Goal: Task Accomplishment & Management: Complete application form

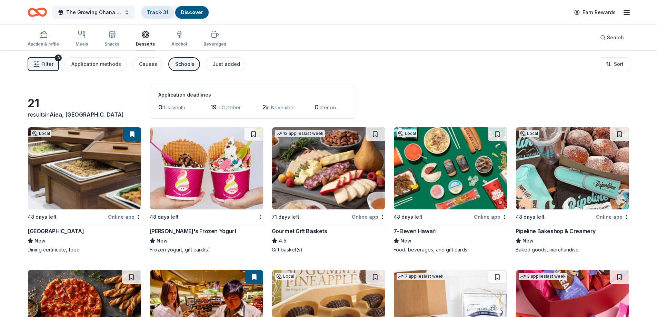
click at [157, 12] on link "Track · 31" at bounding box center [157, 12] width 21 height 6
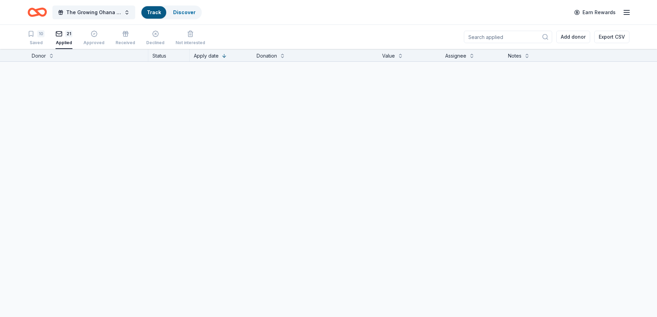
scroll to position [0, 0]
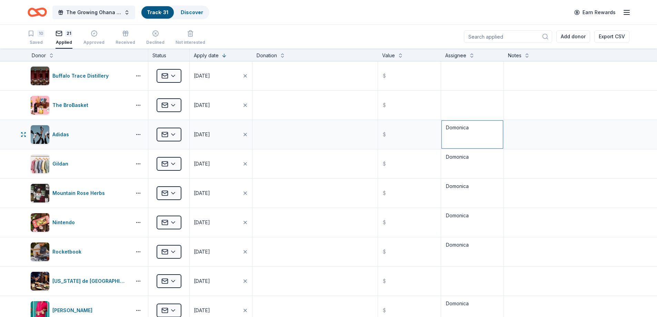
drag, startPoint x: 468, startPoint y: 128, endPoint x: 443, endPoint y: 130, distance: 24.9
click at [443, 130] on textarea "Domonica" at bounding box center [472, 135] width 61 height 28
click at [449, 102] on textarea at bounding box center [472, 105] width 61 height 28
paste textarea "Domonica"
type textarea "Domonica"
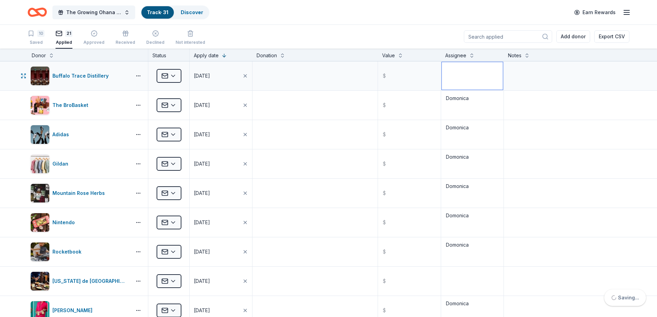
click at [446, 71] on textarea at bounding box center [472, 76] width 61 height 28
paste textarea "Domonica"
type textarea "Domonica"
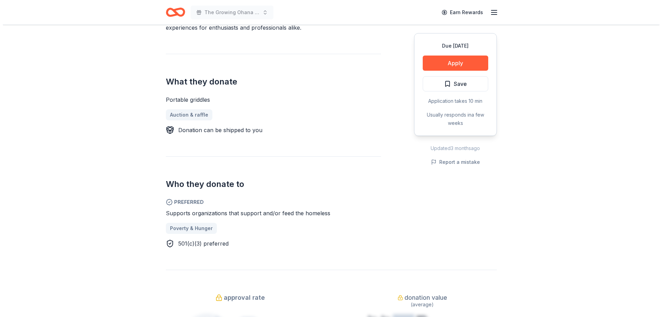
scroll to position [138, 0]
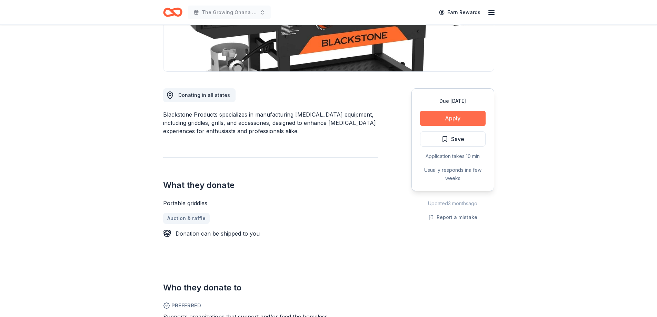
click at [431, 114] on button "Apply" at bounding box center [453, 118] width 66 height 15
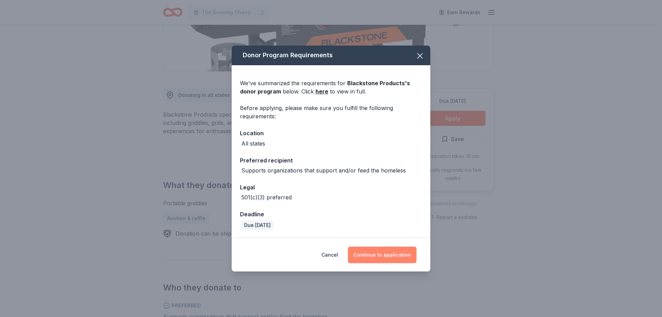
click at [394, 250] on button "Continue to application" at bounding box center [382, 255] width 69 height 17
